Goal: Check status: Check status

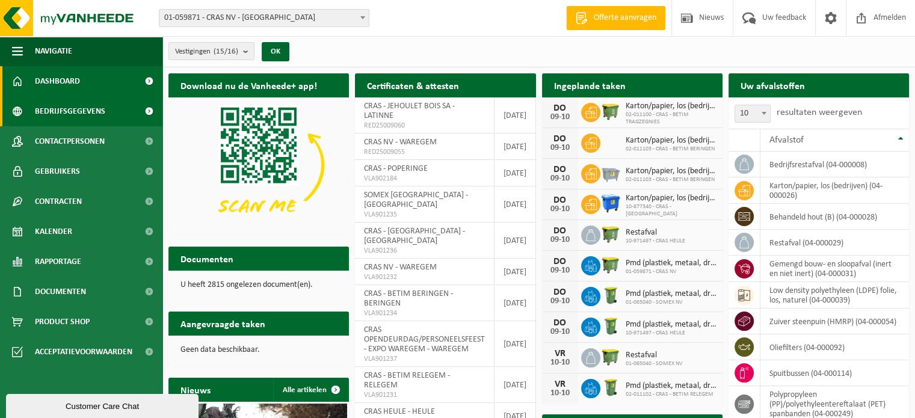
click at [104, 108] on link "Bedrijfsgegevens" at bounding box center [81, 111] width 162 height 30
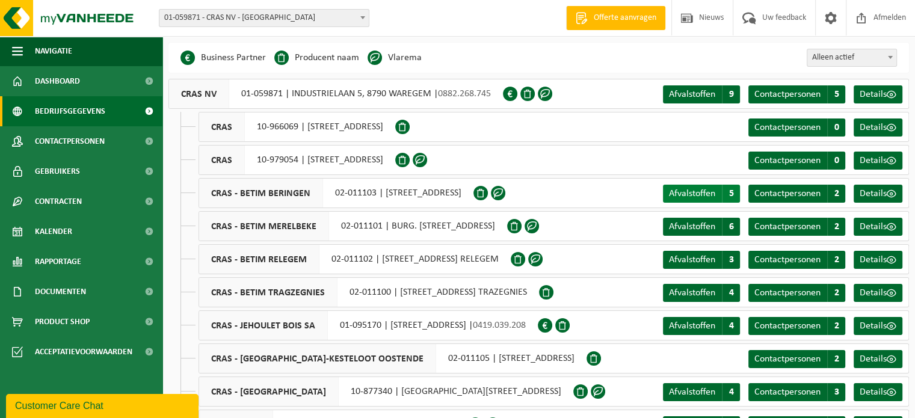
click at [691, 191] on span "Afvalstoffen" at bounding box center [692, 194] width 46 height 10
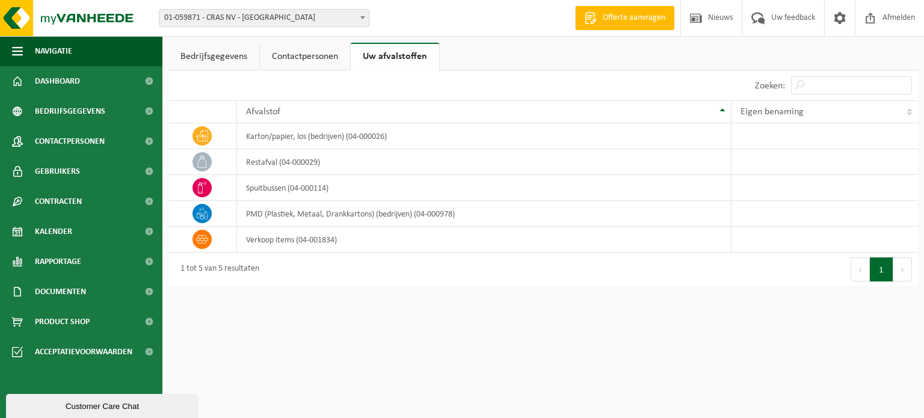
click at [283, 55] on link "Contactpersonen" at bounding box center [305, 57] width 90 height 28
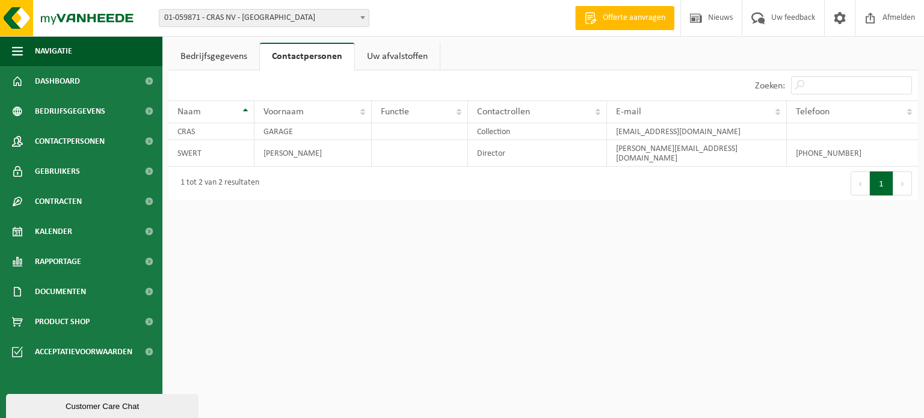
click at [378, 56] on link "Uw afvalstoffen" at bounding box center [397, 57] width 85 height 28
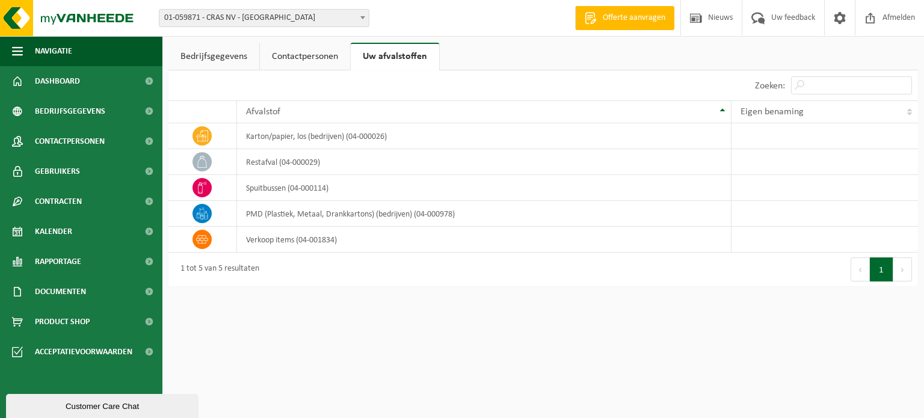
click at [239, 58] on link "Bedrijfsgegevens" at bounding box center [213, 57] width 91 height 28
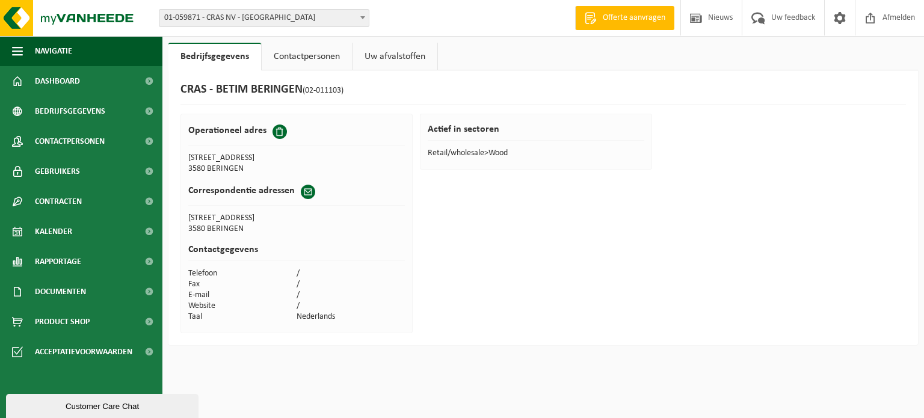
click at [316, 55] on link "Contactpersonen" at bounding box center [307, 57] width 90 height 28
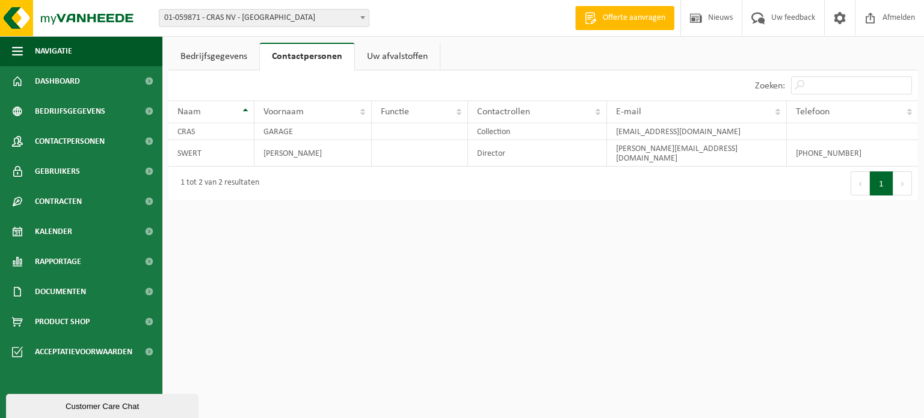
click at [361, 17] on b at bounding box center [362, 17] width 5 height 3
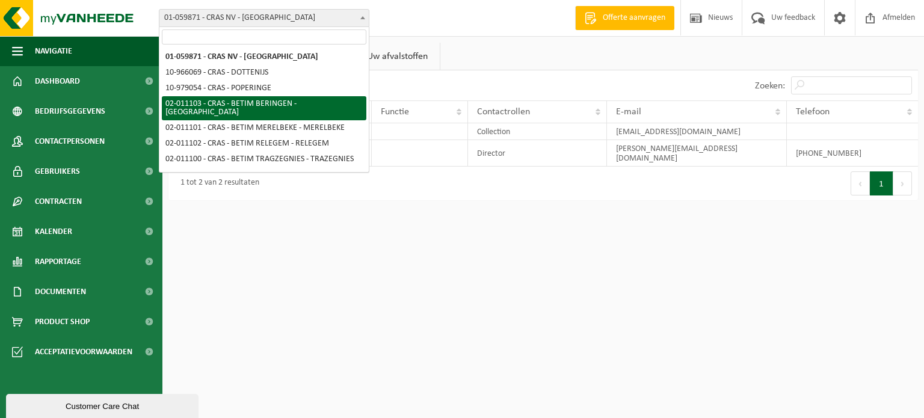
select select "2088"
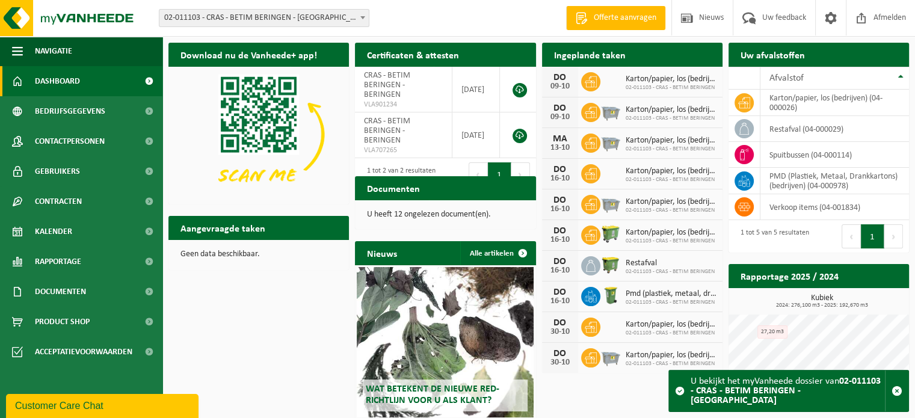
click at [635, 54] on div "Ingeplande taken Bekijk uw kalender" at bounding box center [632, 55] width 181 height 24
click at [614, 55] on h2 "Ingeplande taken" at bounding box center [590, 54] width 96 height 23
click at [211, 233] on h2 "Aangevraagde taken" at bounding box center [222, 227] width 109 height 23
click at [644, 84] on span "02-011103 - CRAS - BETIM BERINGEN" at bounding box center [671, 87] width 91 height 7
click at [561, 82] on div "09-10" at bounding box center [560, 86] width 24 height 8
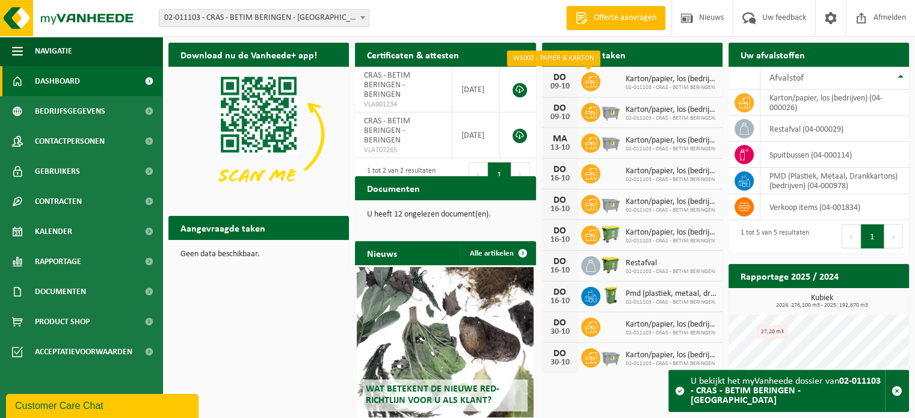
click at [595, 82] on icon at bounding box center [591, 82] width 12 height 12
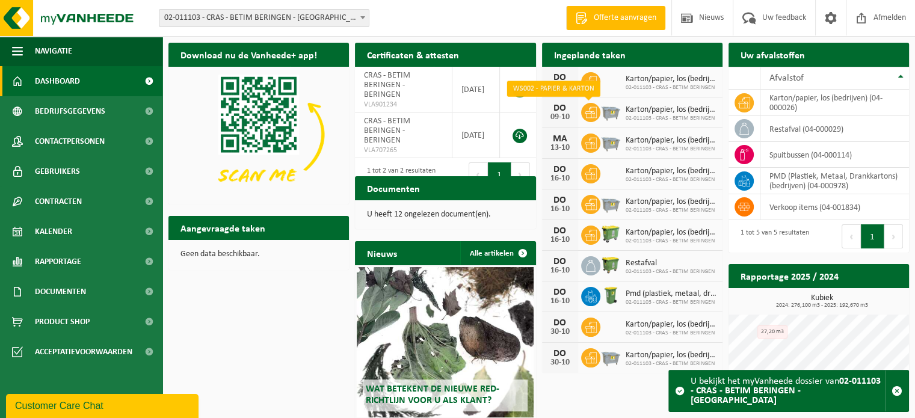
click at [599, 115] on span at bounding box center [590, 112] width 19 height 19
click at [496, 253] on link "Alle artikelen" at bounding box center [497, 253] width 75 height 24
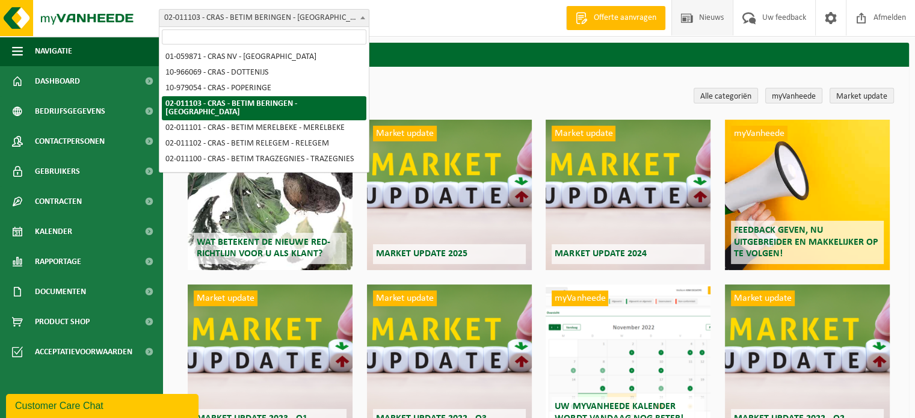
click at [358, 16] on span at bounding box center [363, 18] width 12 height 16
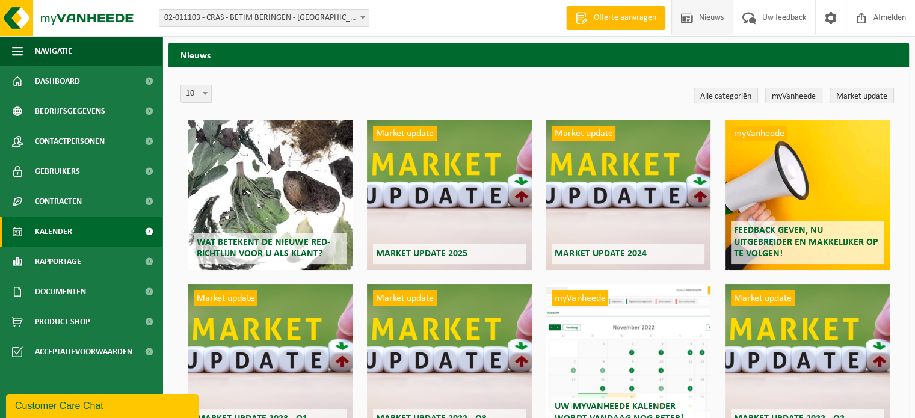
click at [97, 227] on link "Kalender" at bounding box center [81, 232] width 162 height 30
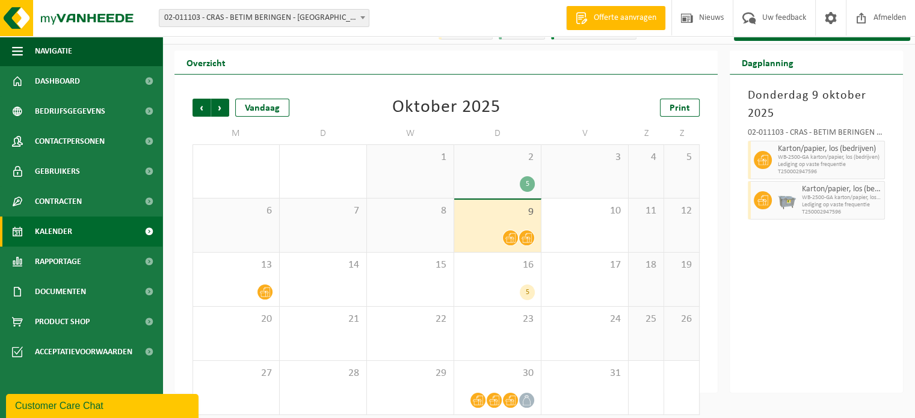
scroll to position [28, 0]
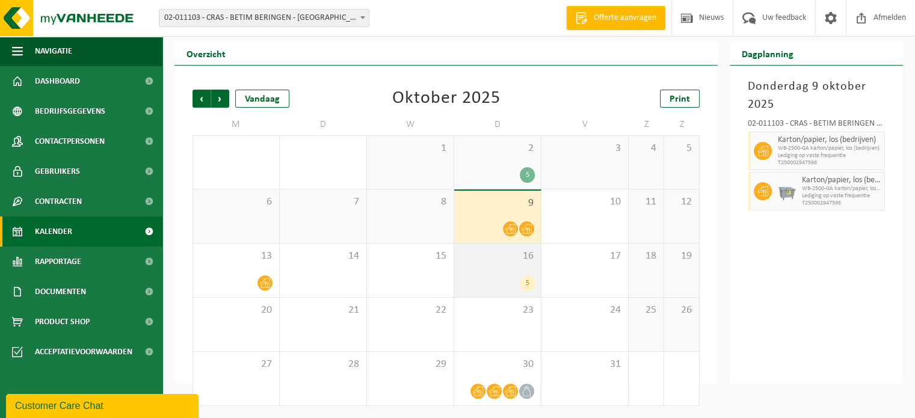
click at [522, 283] on div "5" at bounding box center [527, 284] width 15 height 16
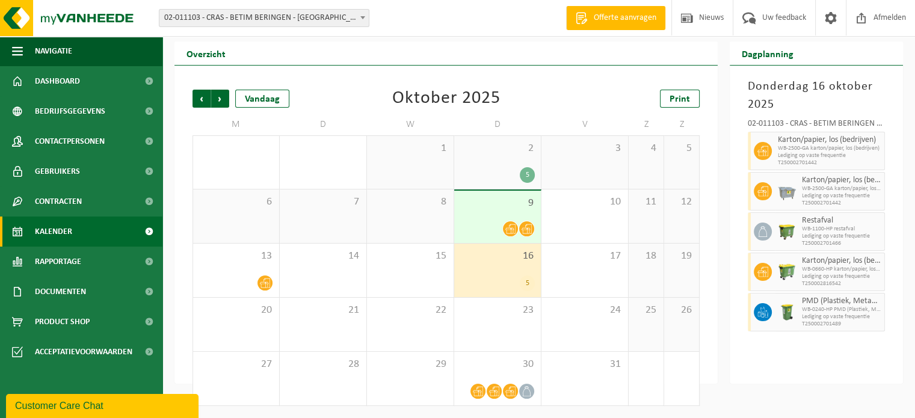
click at [511, 210] on div "9" at bounding box center [497, 217] width 87 height 52
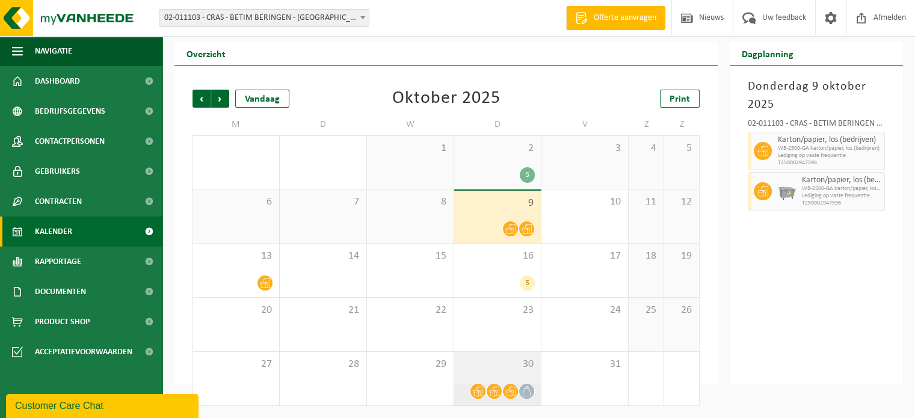
click at [511, 378] on div "30" at bounding box center [497, 379] width 87 height 54
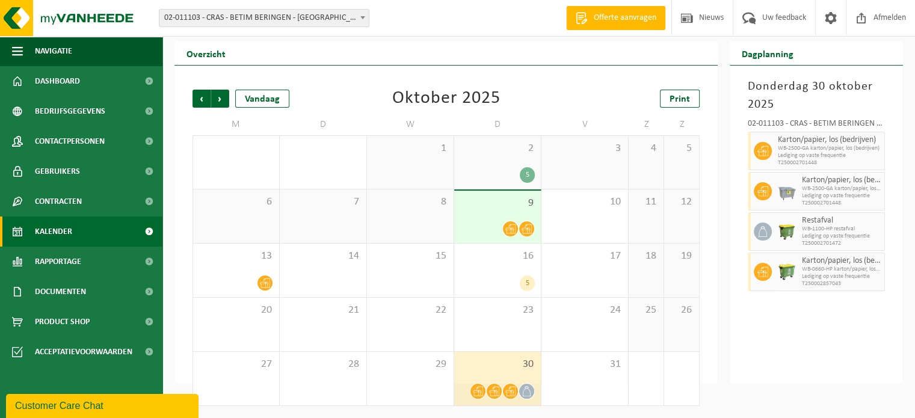
click at [507, 218] on div "9" at bounding box center [497, 217] width 87 height 52
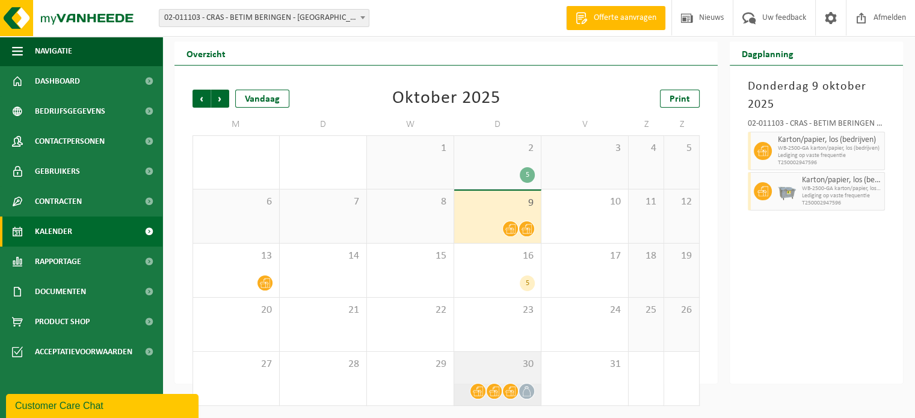
click at [528, 377] on div "30" at bounding box center [497, 379] width 87 height 54
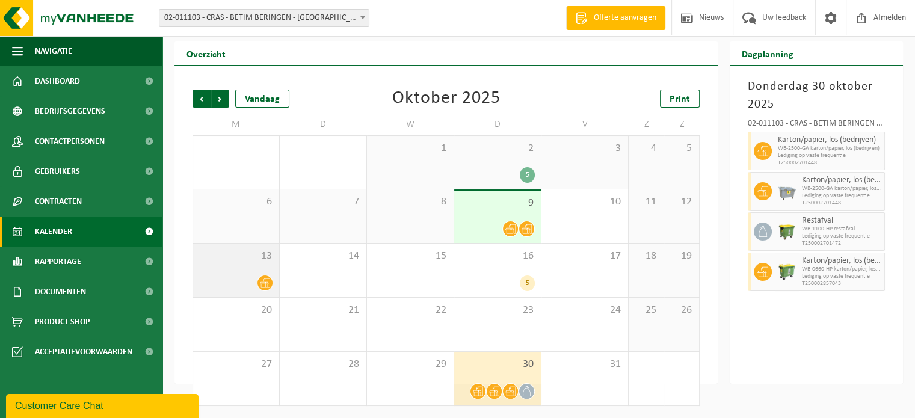
click at [247, 277] on div at bounding box center [236, 283] width 74 height 16
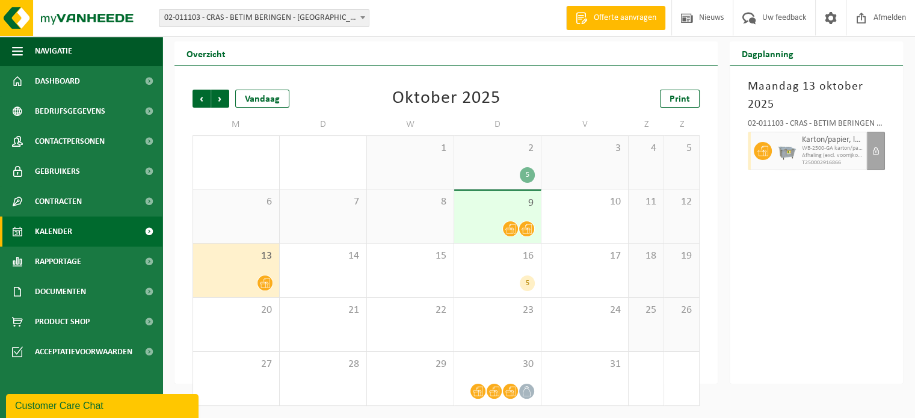
scroll to position [0, 0]
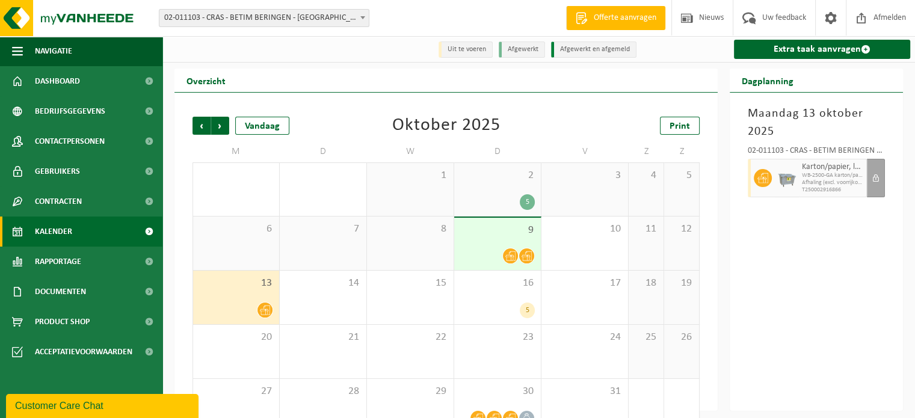
click at [469, 50] on li "Uit te voeren" at bounding box center [466, 50] width 54 height 16
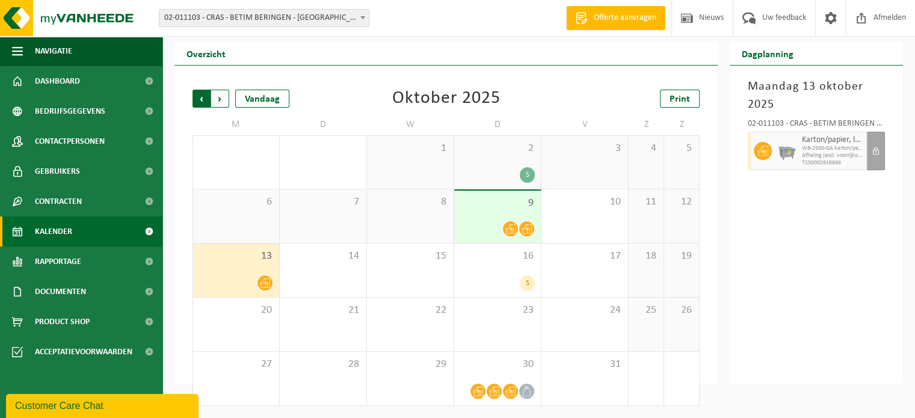
click at [220, 102] on span "Volgende" at bounding box center [220, 99] width 18 height 18
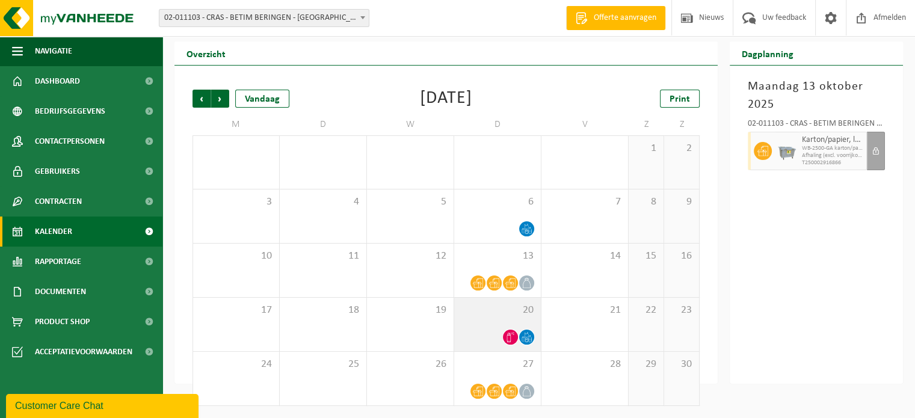
click at [506, 335] on icon at bounding box center [510, 337] width 10 height 10
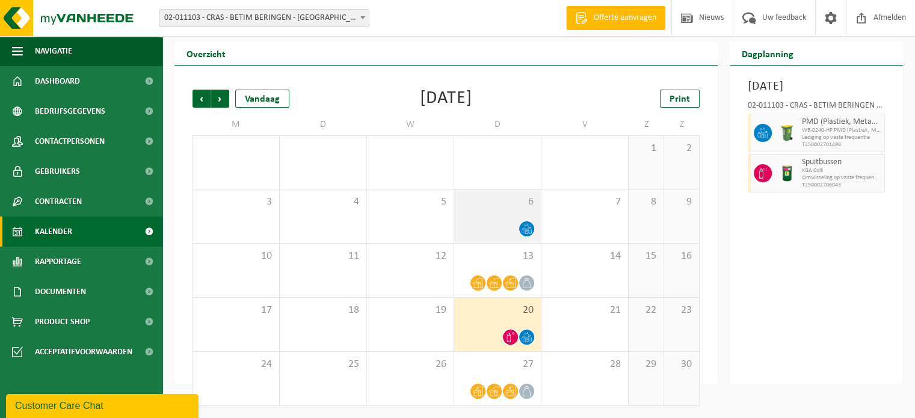
click at [518, 219] on div "6" at bounding box center [497, 217] width 87 height 54
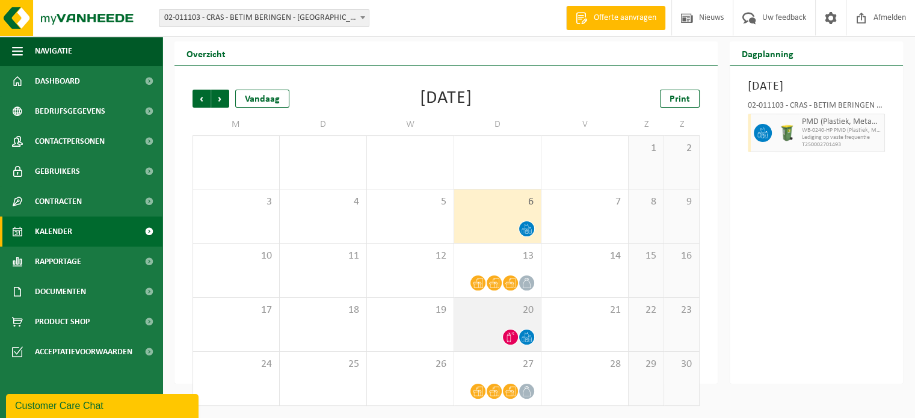
click at [521, 329] on div at bounding box center [497, 337] width 75 height 16
